Goal: Use online tool/utility

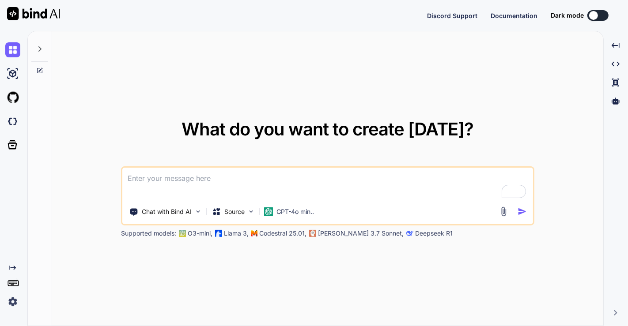
click at [13, 301] on img at bounding box center [12, 301] width 15 height 15
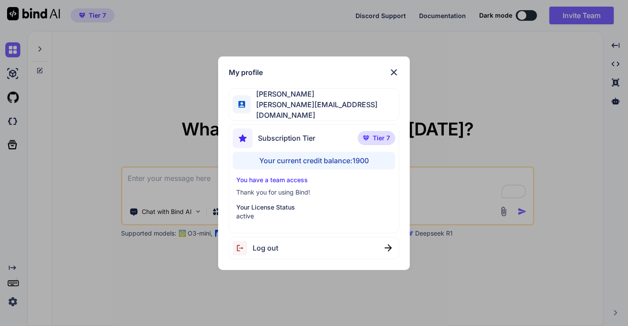
click at [10, 117] on div "My profile Tim Buteyn tim@thinkingkaplearning.com Subscription Tier Tier 7 Your…" at bounding box center [314, 163] width 628 height 326
type textarea "x"
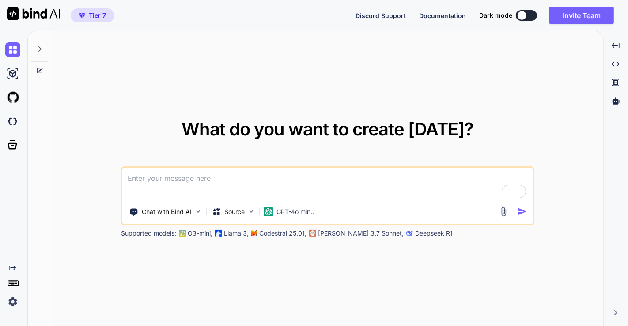
click at [10, 117] on img at bounding box center [12, 121] width 15 height 15
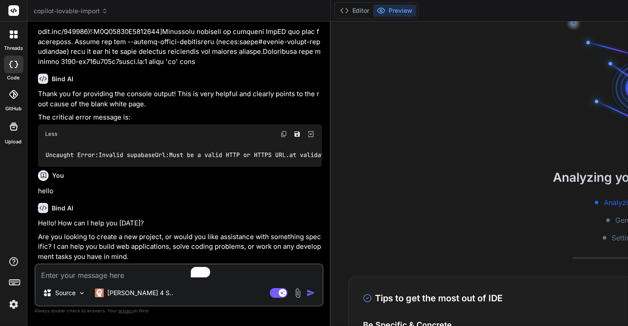
scroll to position [7779, 0]
click at [53, 11] on span "copilot-lovable-import" at bounding box center [71, 11] width 74 height 9
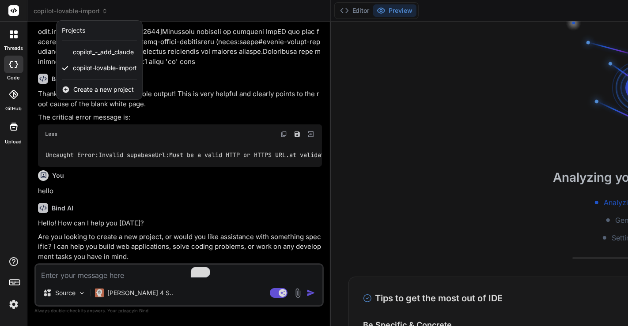
click at [135, 135] on div at bounding box center [314, 163] width 628 height 326
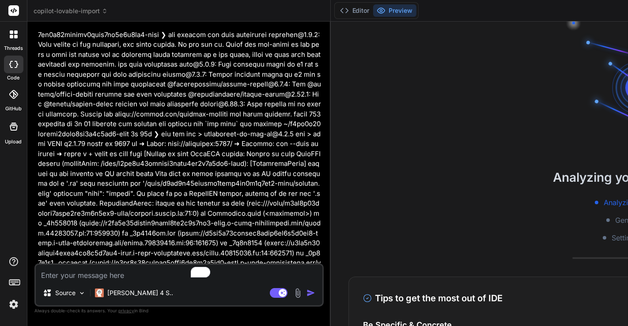
scroll to position [0, 0]
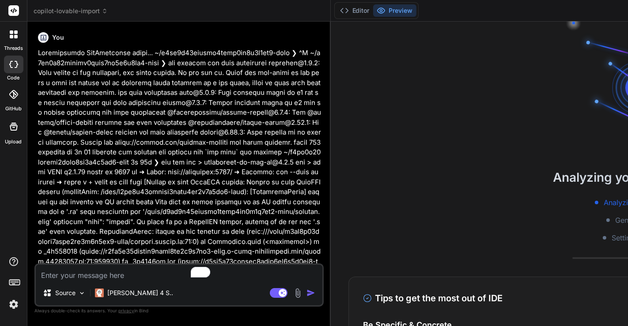
type textarea "x"
